Goal: Purchase product/service

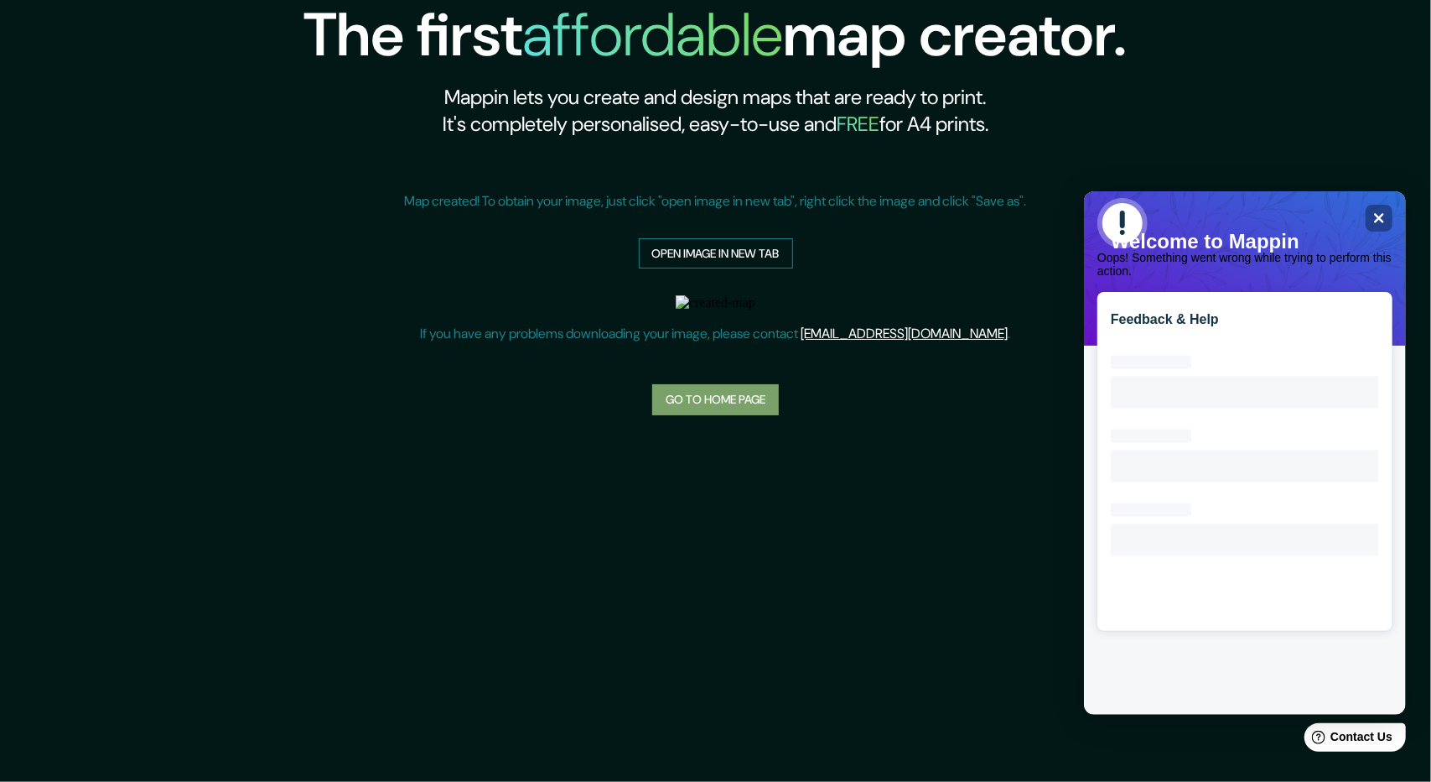
click at [720, 388] on link "Go to home page" at bounding box center [715, 399] width 127 height 31
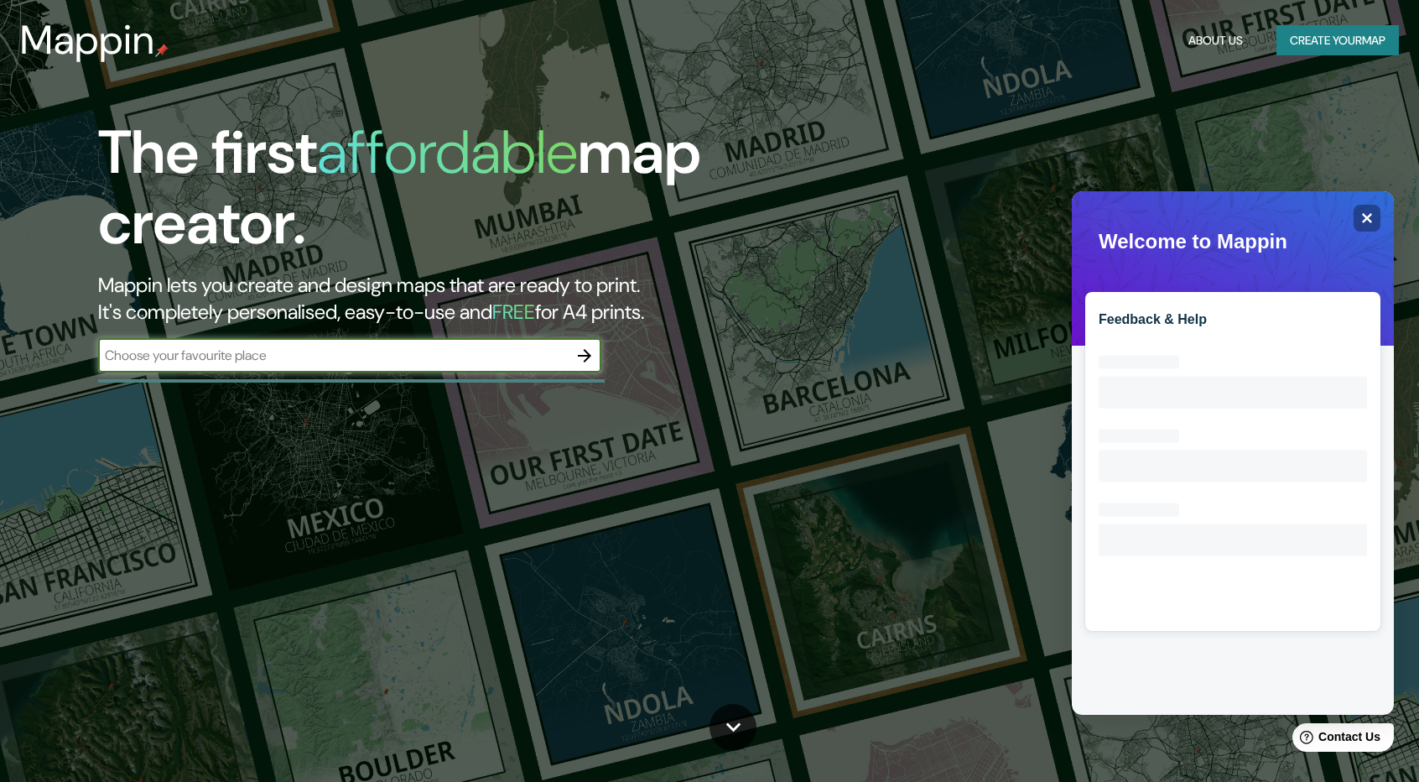
click at [372, 351] on input "text" at bounding box center [333, 354] width 470 height 19
type input "IFEMA [GEOGRAPHIC_DATA]"
click at [577, 361] on icon "button" at bounding box center [584, 355] width 20 height 20
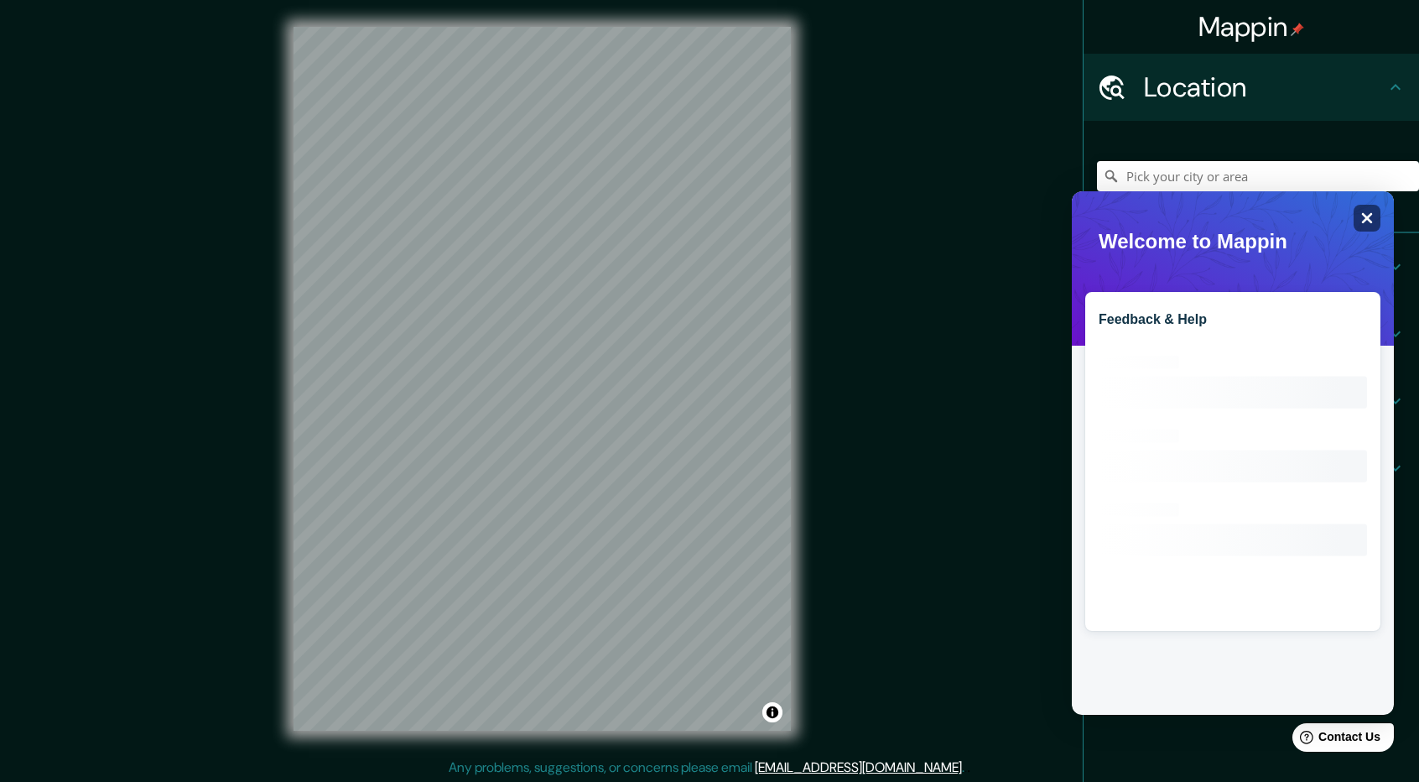
click at [1360, 214] on icon "Close" at bounding box center [1366, 217] width 13 height 13
